Goal: Information Seeking & Learning: Understand process/instructions

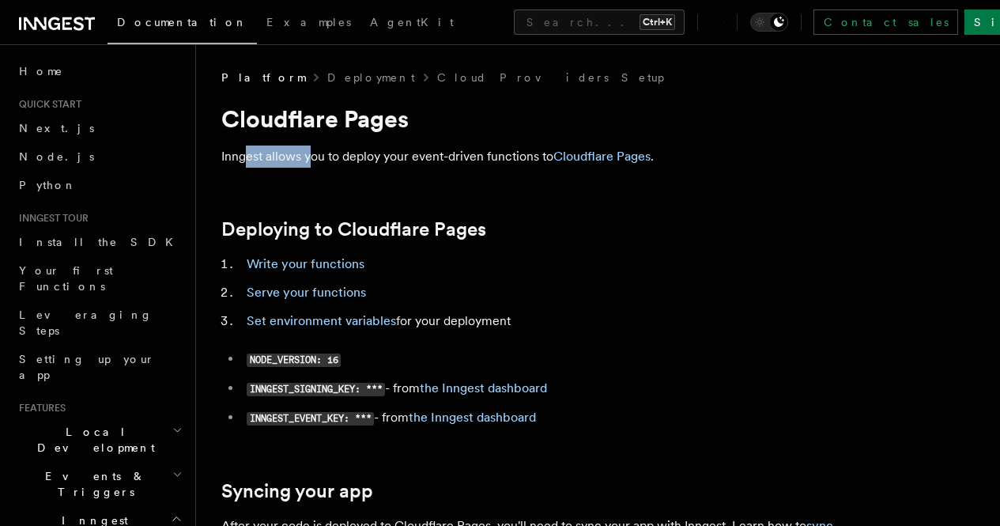
drag, startPoint x: 310, startPoint y: 158, endPoint x: 249, endPoint y: 133, distance: 65.9
click at [249, 133] on article "Platform Deployment Cloud Providers Setup Cloudflare Pages Inngest allows you t…" at bounding box center [598, 472] width 754 height 804
click at [278, 165] on p "Inngest allows you to deploy your event-driven functions to Cloudflare Pages ." at bounding box center [537, 157] width 633 height 22
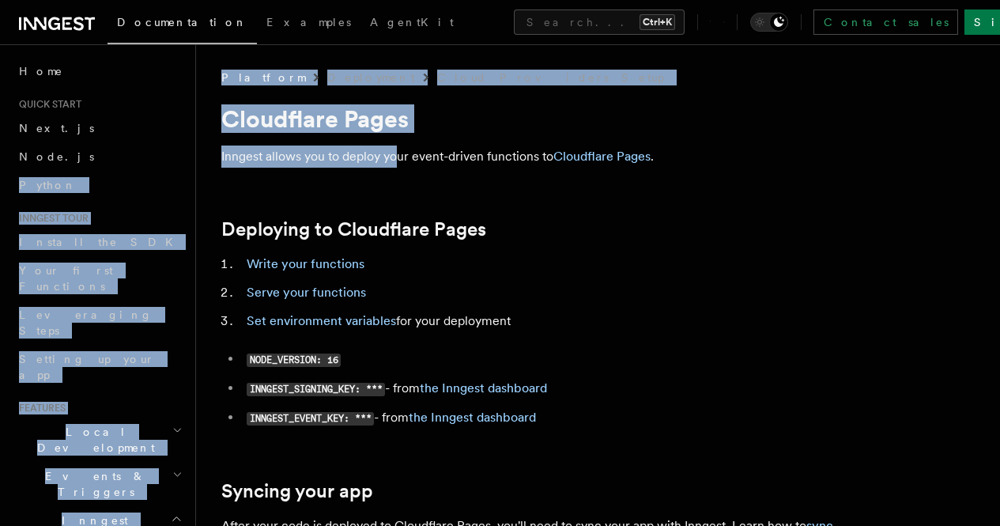
drag, startPoint x: 315, startPoint y: 161, endPoint x: 184, endPoint y: 157, distance: 130.6
click at [196, 157] on div "Search... Documentation Examples AgentKit Home Quick start Next.js Node.js Pyth…" at bounding box center [598, 436] width 804 height 873
click at [304, 167] on p "Inngest allows you to deploy your event-driven functions to Cloudflare Pages ." at bounding box center [537, 157] width 633 height 22
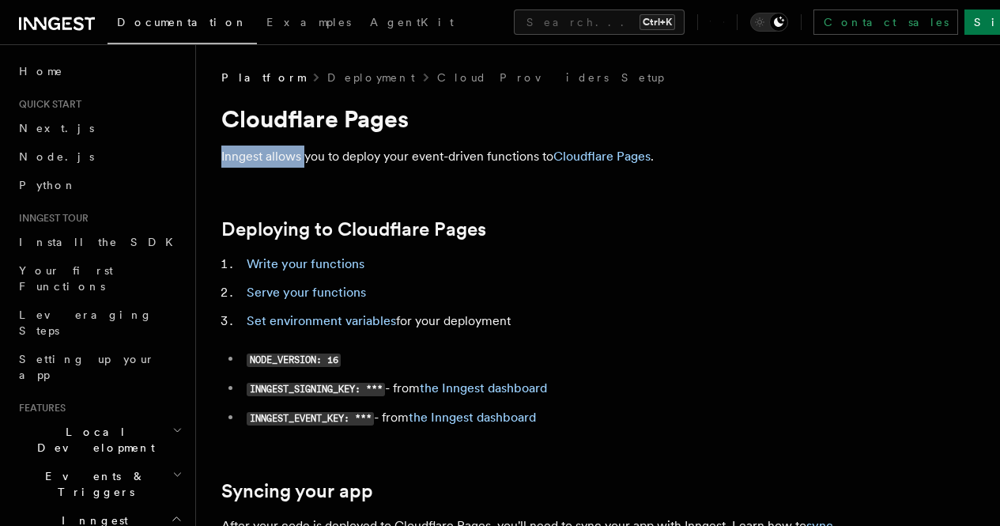
drag, startPoint x: 301, startPoint y: 167, endPoint x: 214, endPoint y: 149, distance: 88.9
click at [214, 149] on div "Platform Deployment Cloud Providers Setup Cloudflare Pages Inngest allows you t…" at bounding box center [598, 436] width 804 height 873
click at [232, 157] on p "Inngest allows you to deploy your event-driven functions to Cloudflare Pages ." at bounding box center [537, 157] width 633 height 22
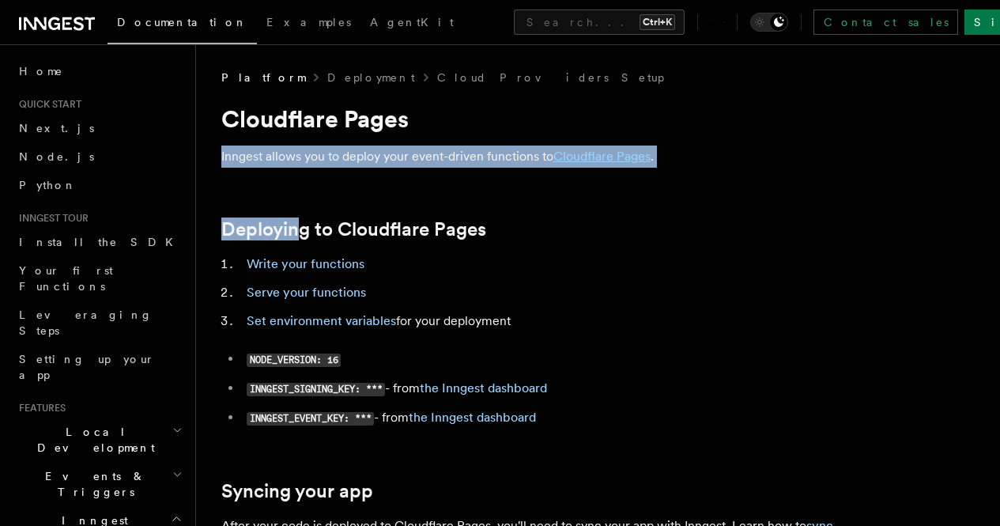
drag, startPoint x: 259, startPoint y: 168, endPoint x: 215, endPoint y: 144, distance: 50.2
click at [215, 144] on div "Platform Deployment Cloud Providers Setup Cloudflare Pages Inngest allows you t…" at bounding box center [598, 436] width 804 height 873
click at [249, 164] on p "Inngest allows you to deploy your event-driven functions to Cloudflare Pages ." at bounding box center [537, 157] width 633 height 22
